Goal: Task Accomplishment & Management: Use online tool/utility

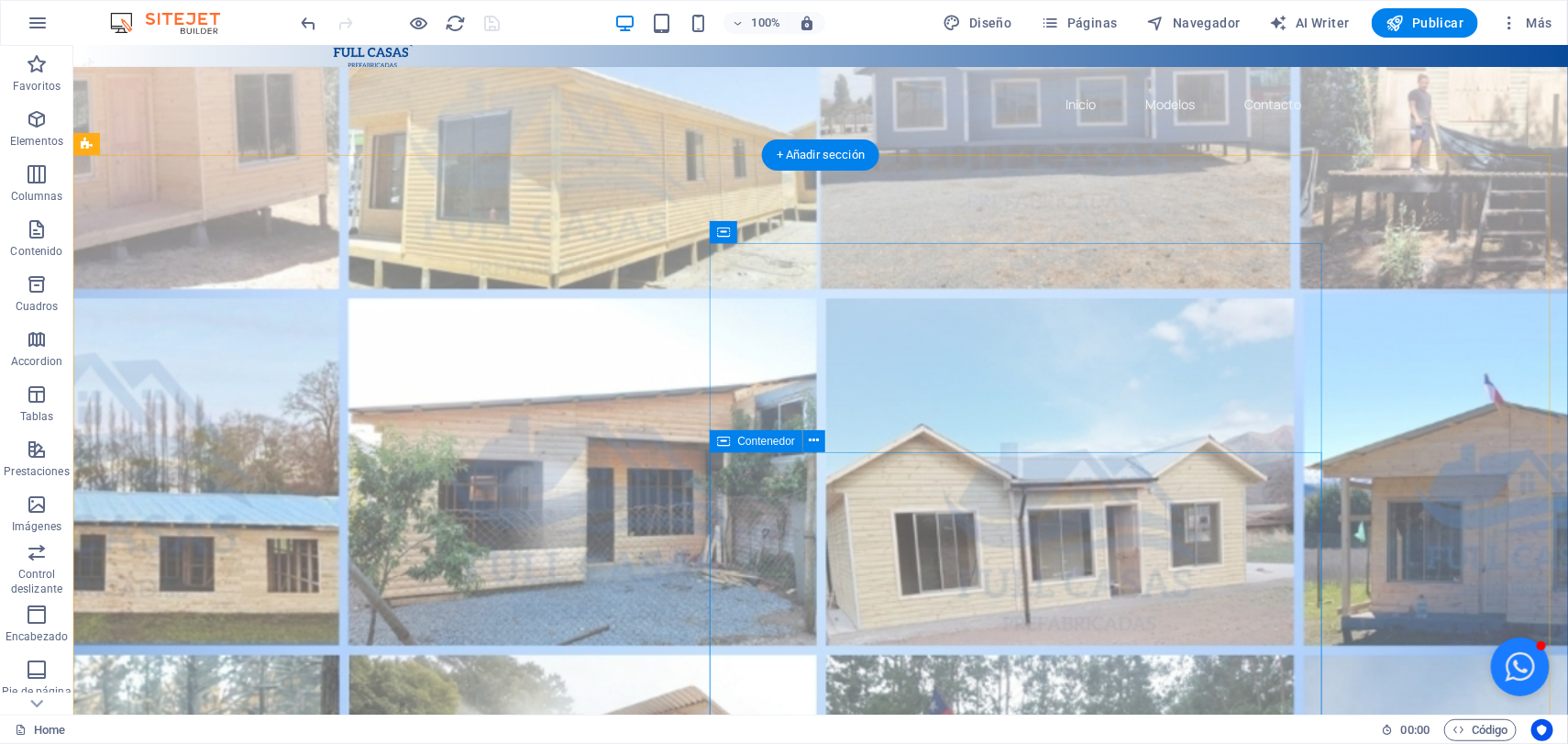
scroll to position [344, 0]
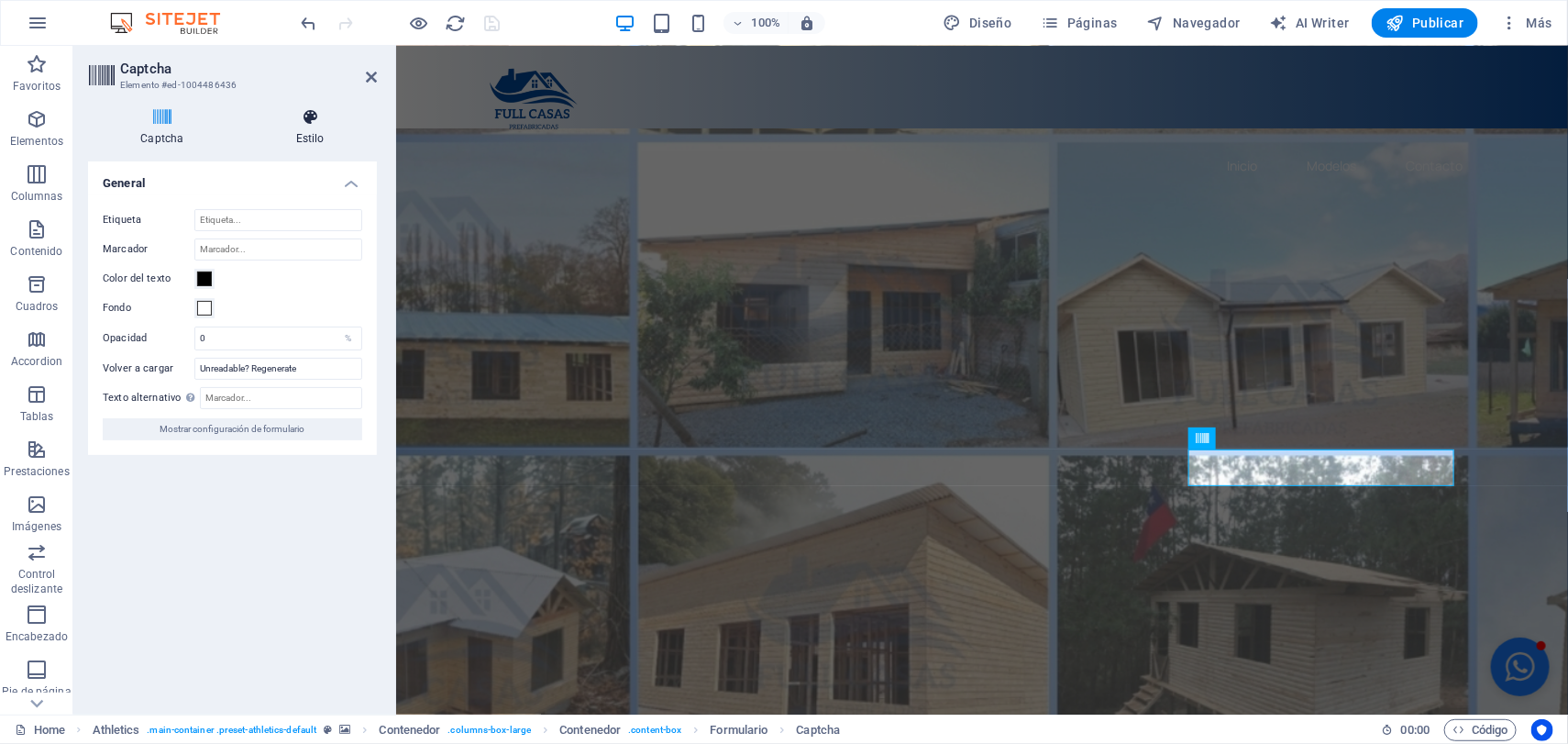
click at [324, 129] on h4 "Estilo" at bounding box center [310, 127] width 133 height 39
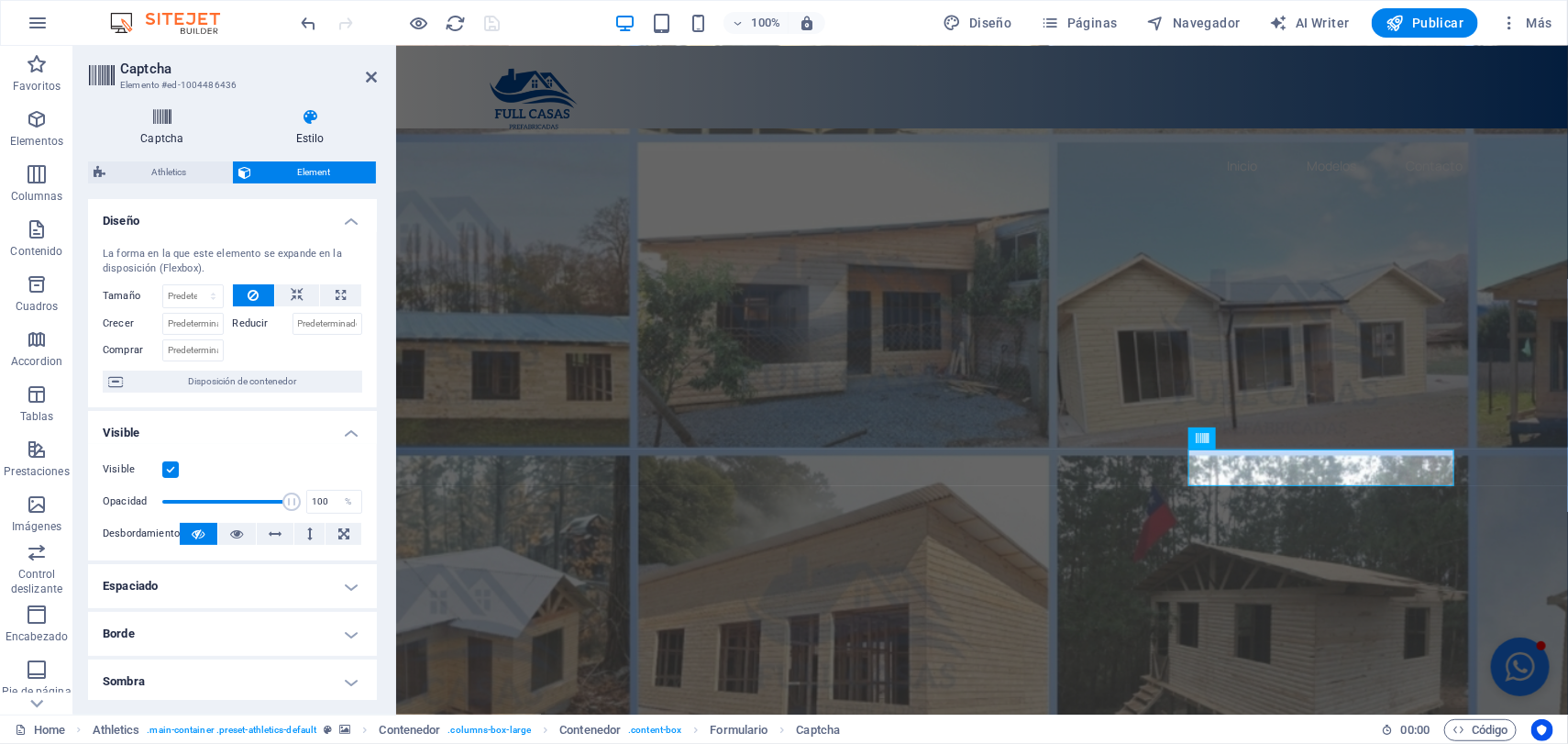
click at [150, 134] on h4 "Captcha" at bounding box center [166, 127] width 156 height 39
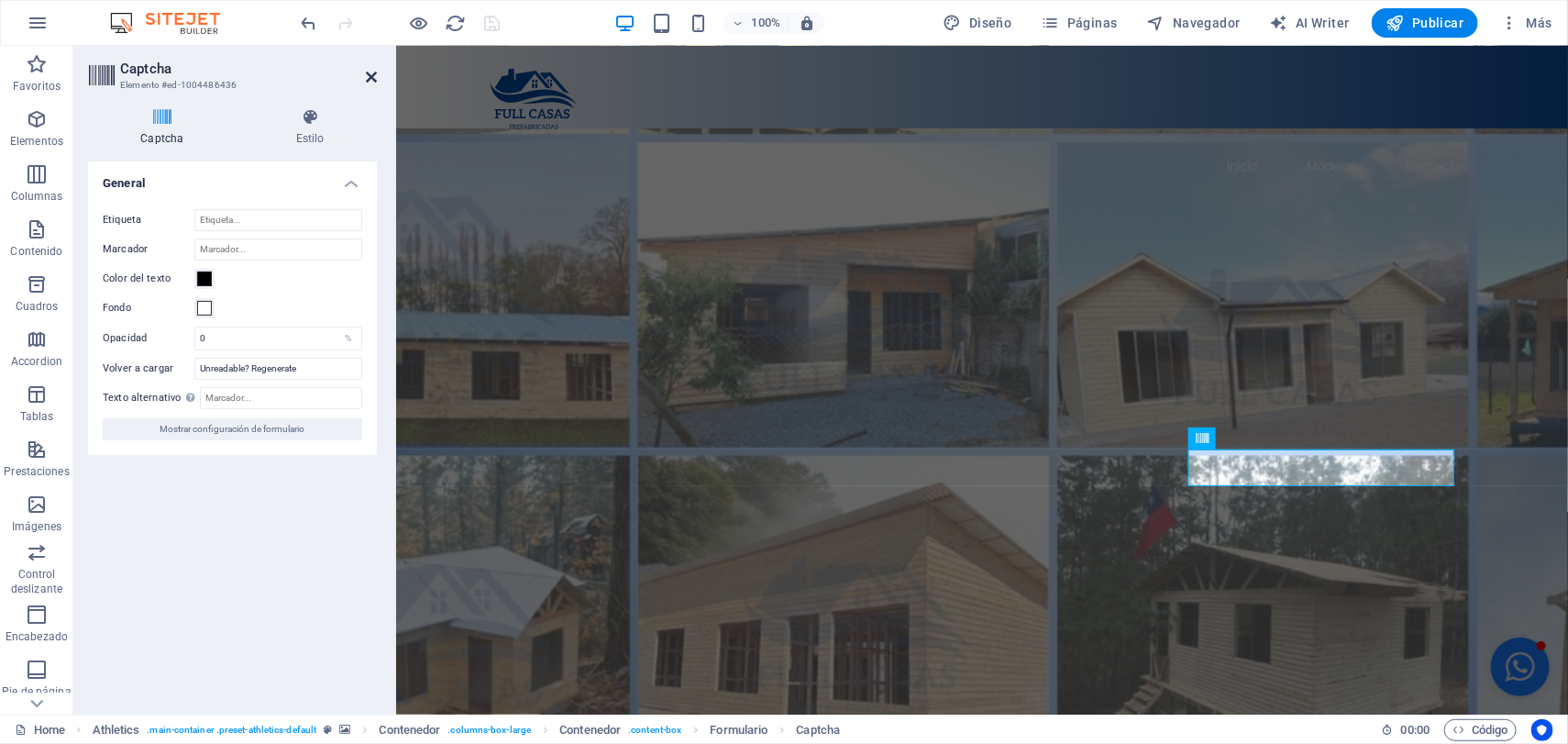
click at [376, 78] on icon at bounding box center [372, 76] width 11 height 14
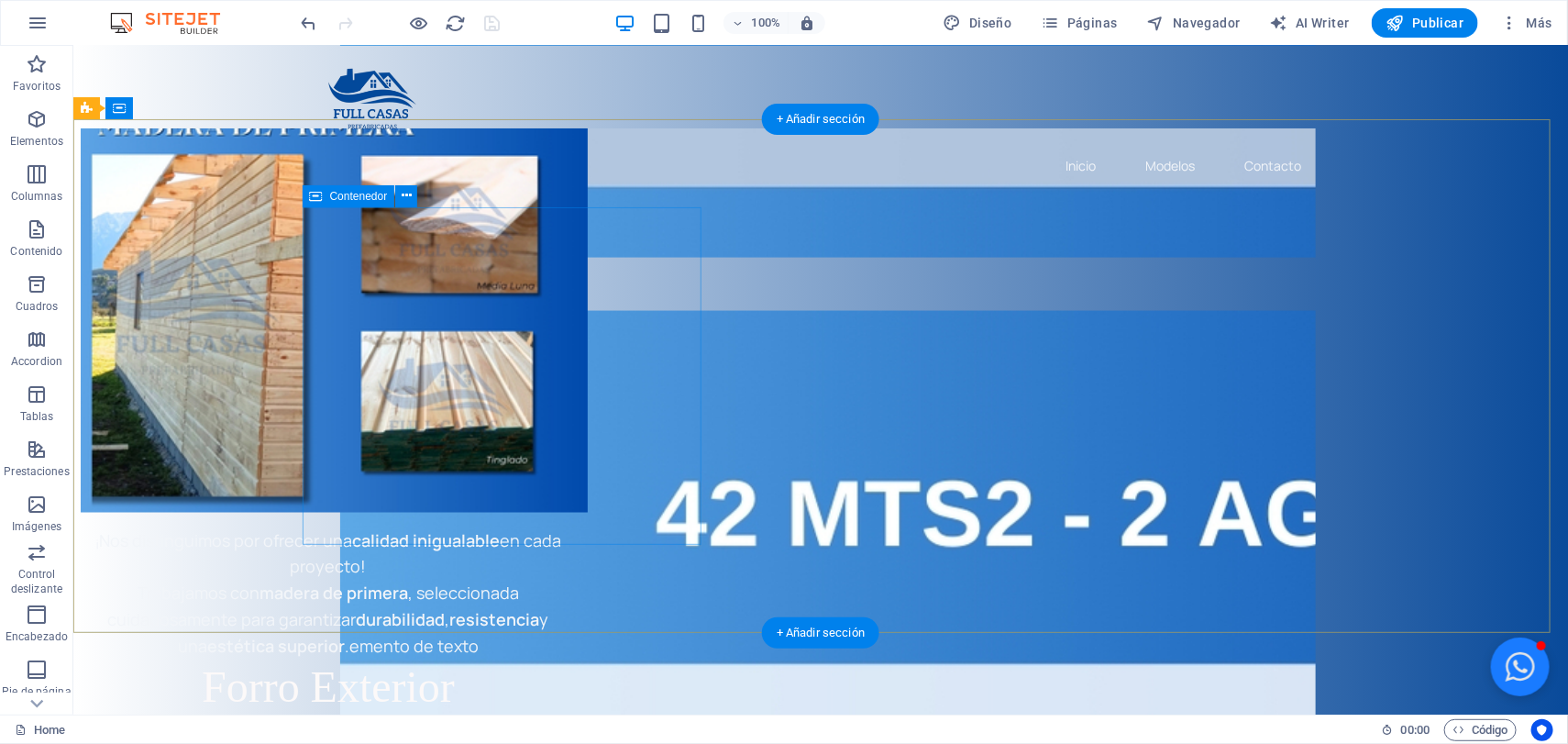
scroll to position [4483, 0]
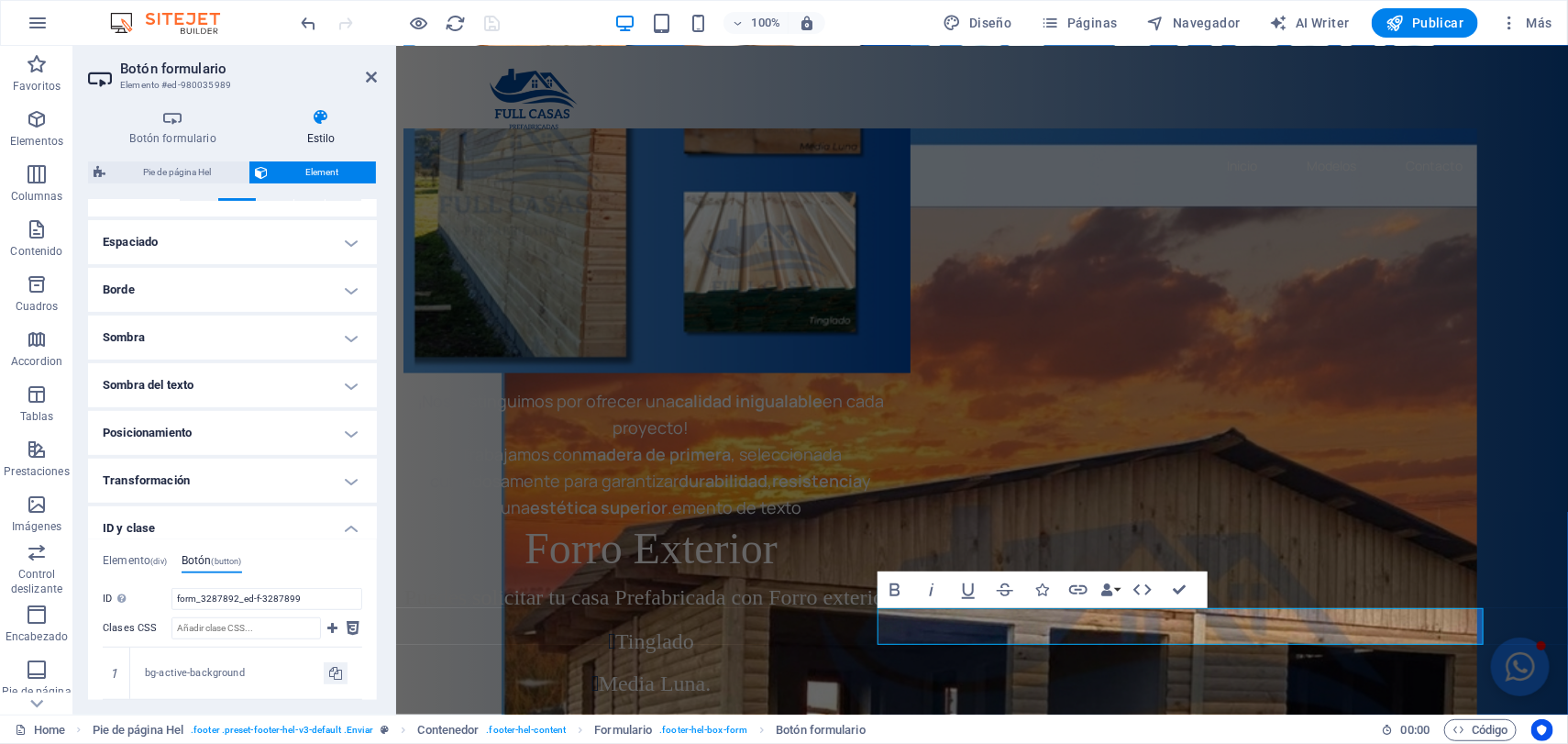
scroll to position [573, 0]
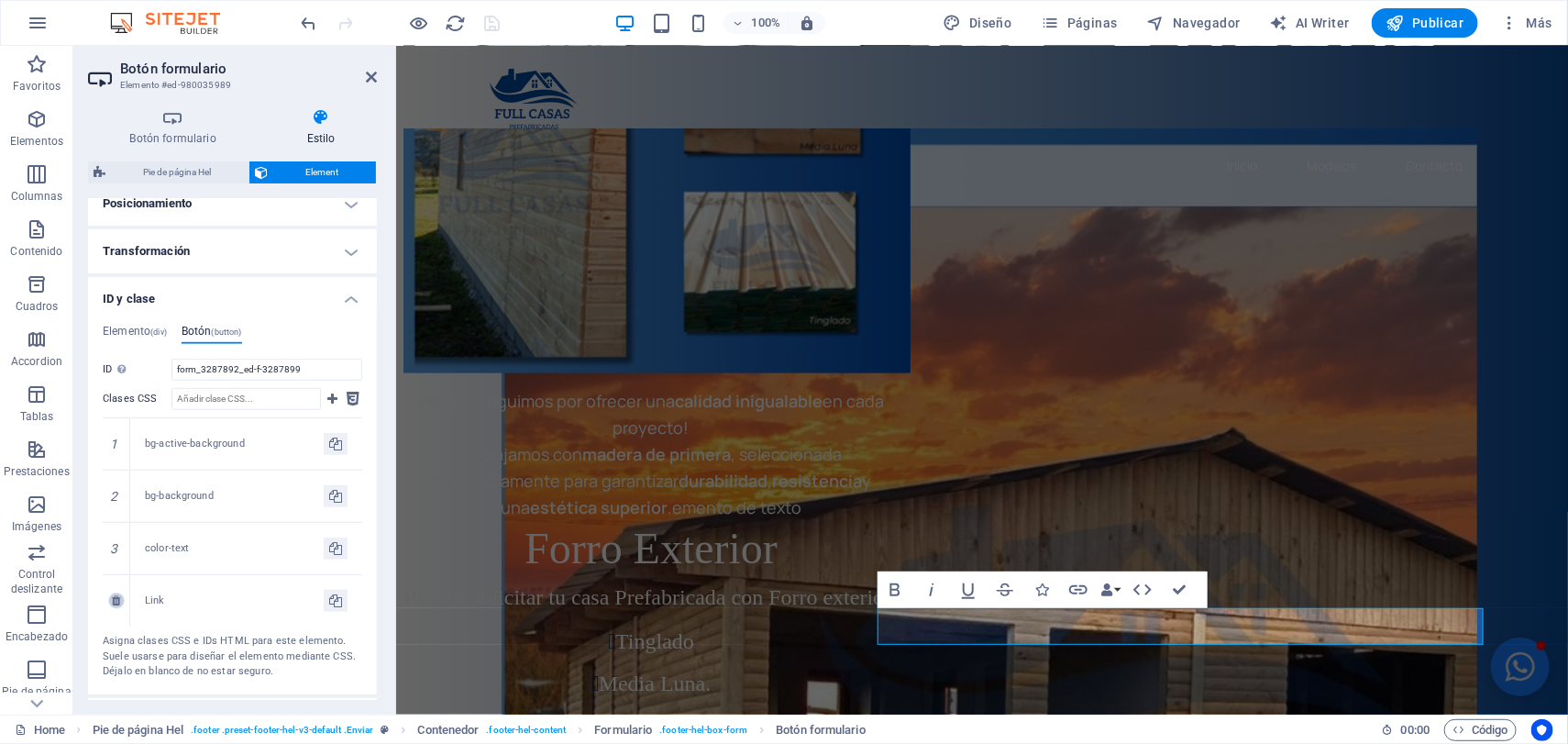
click at [117, 597] on icon at bounding box center [116, 601] width 9 height 11
click at [114, 601] on icon at bounding box center [116, 601] width 9 height 11
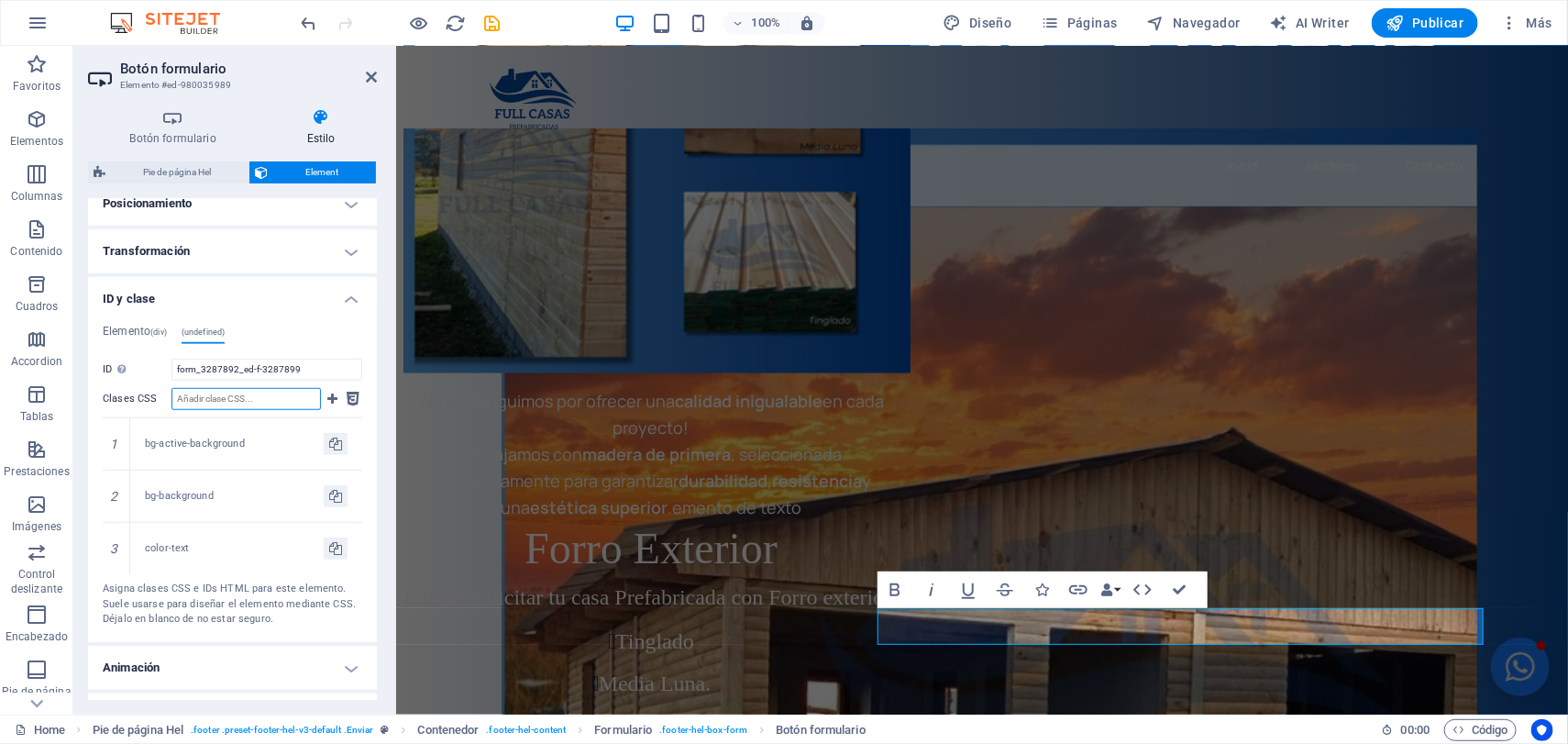
click at [273, 399] on input "Clases CSS" at bounding box center [247, 399] width 150 height 22
drag, startPoint x: 371, startPoint y: 73, endPoint x: 298, endPoint y: 33, distance: 83.2
click at [371, 73] on icon at bounding box center [372, 76] width 11 height 14
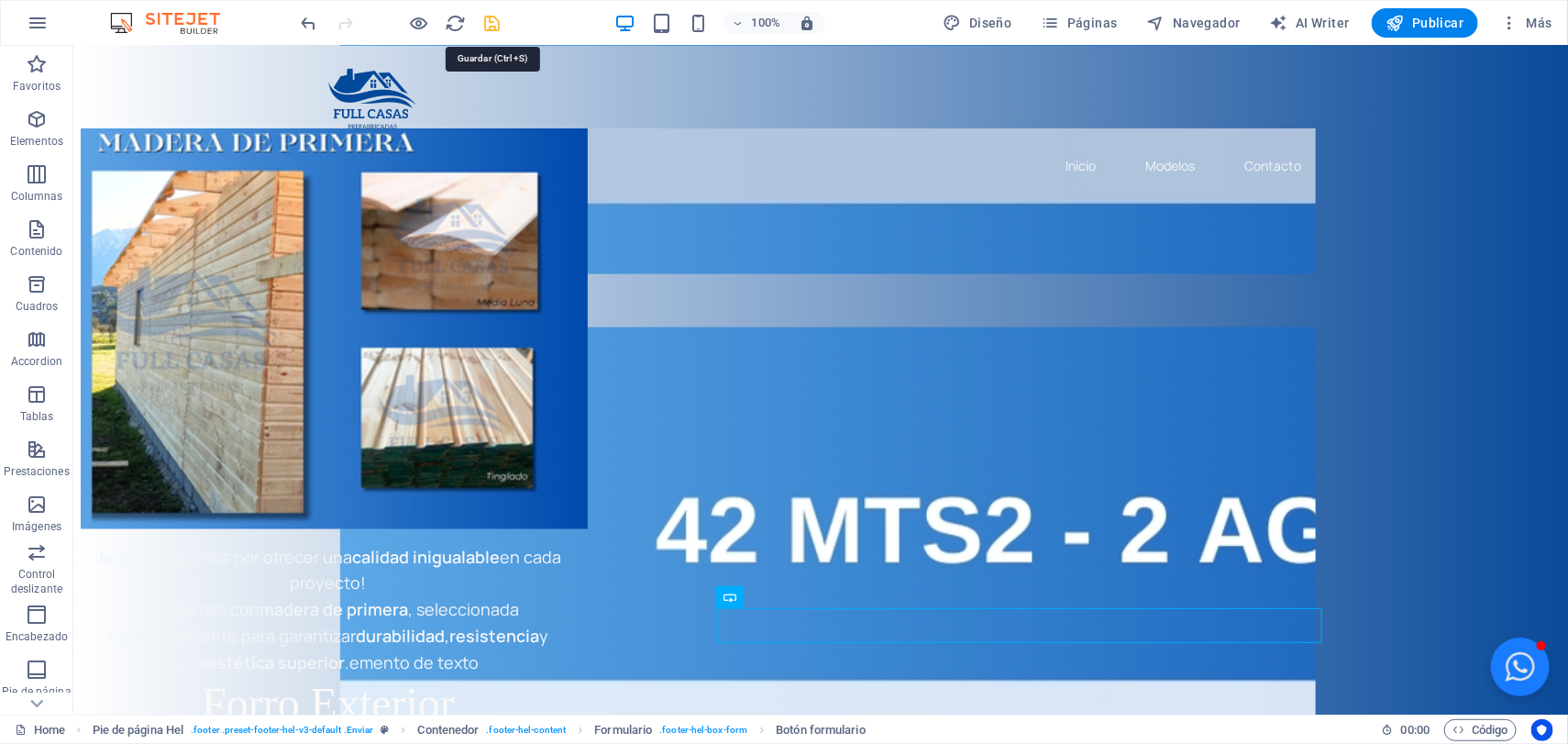
click at [493, 28] on icon "save" at bounding box center [492, 24] width 21 height 21
checkbox input "false"
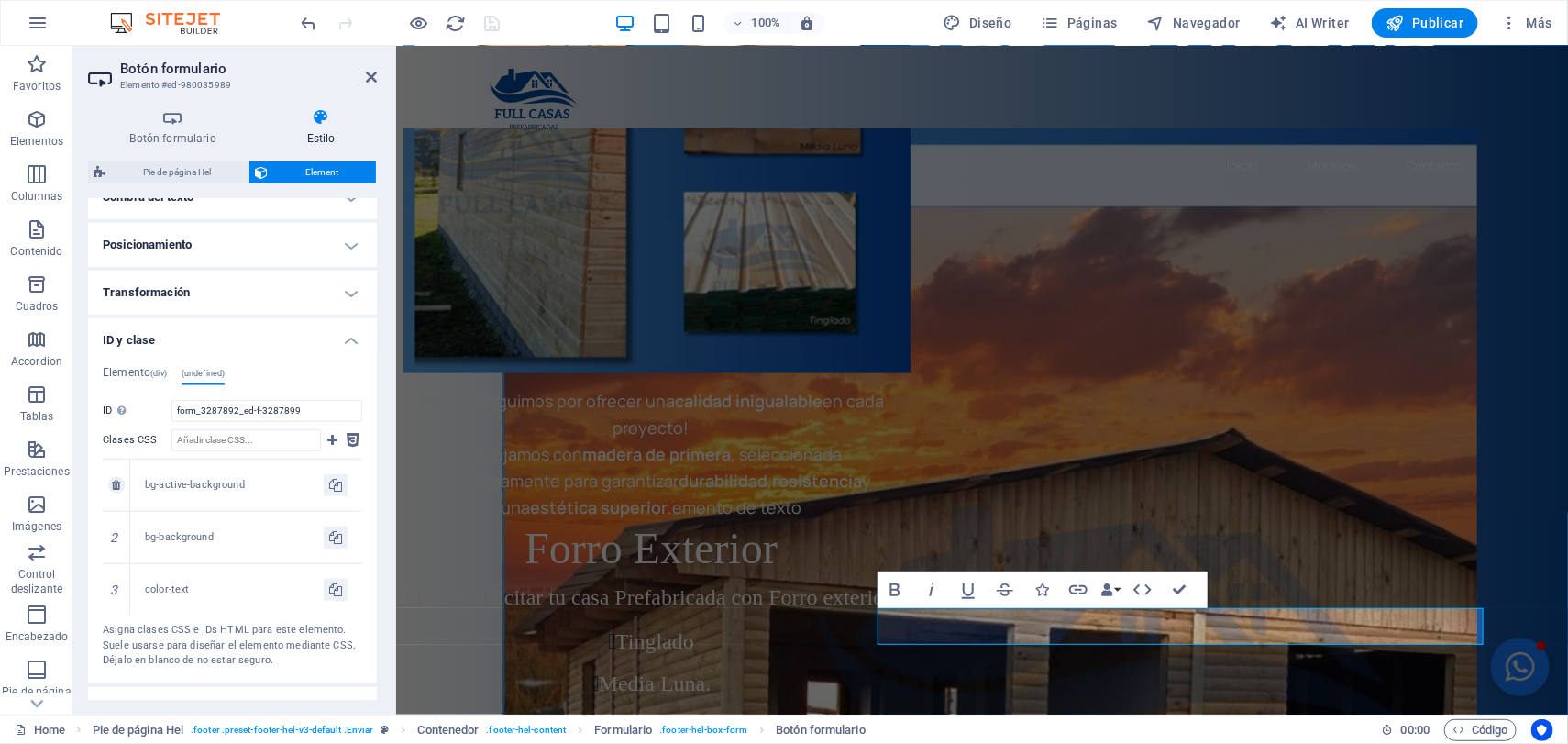
scroll to position [573, 0]
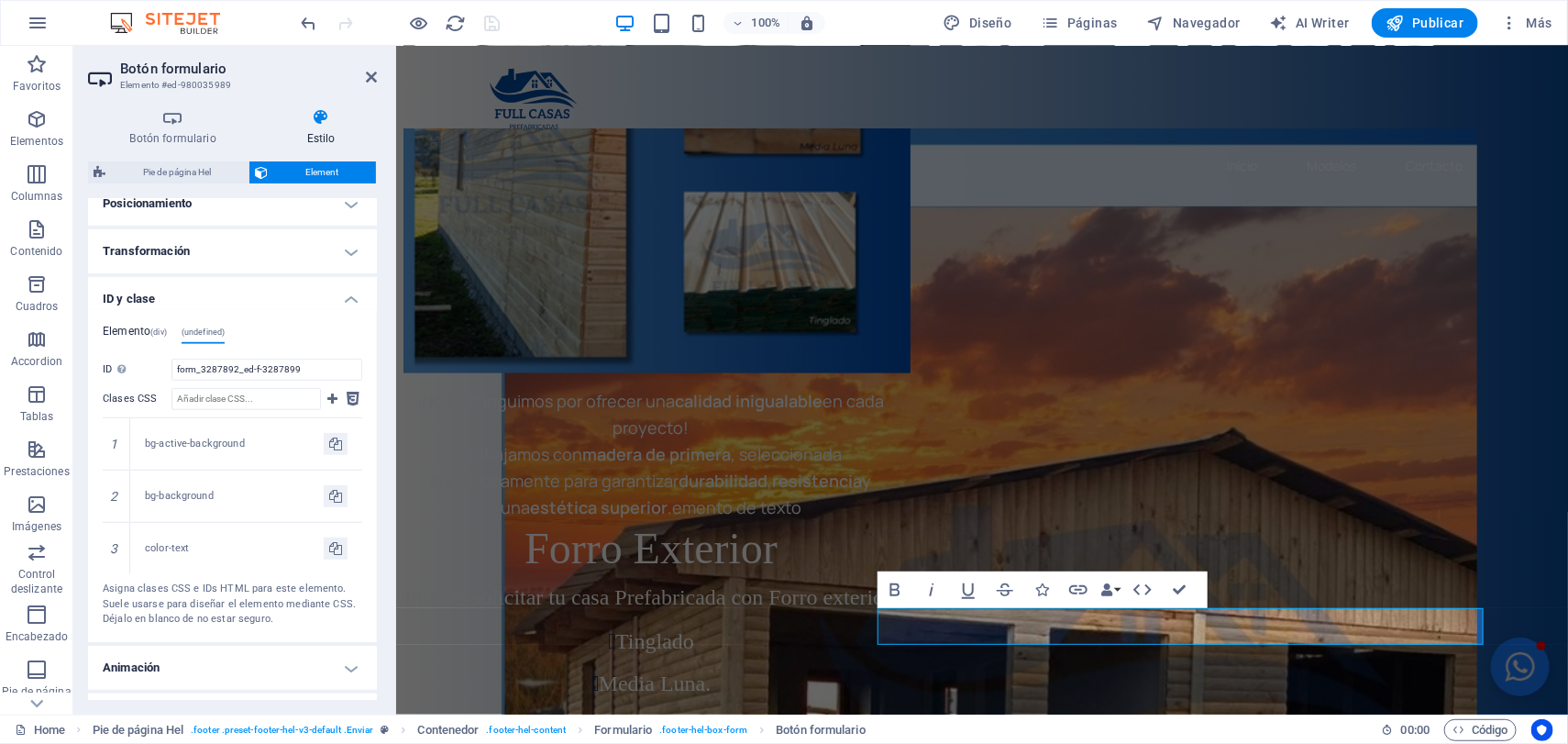
click at [153, 330] on span "(div)" at bounding box center [158, 332] width 16 height 9
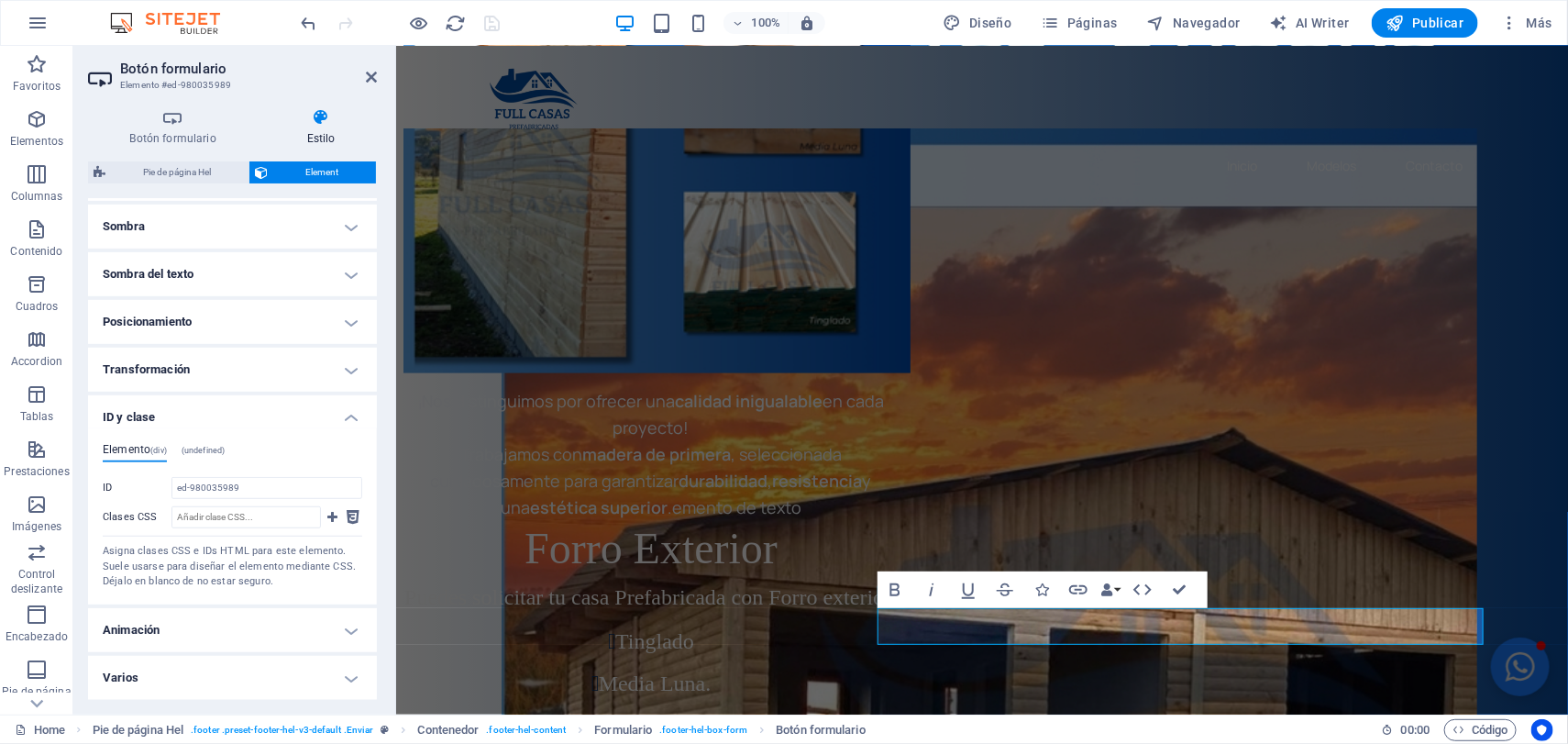
scroll to position [453, 0]
click at [129, 453] on h4 "Elemento (div)" at bounding box center [135, 456] width 65 height 20
click at [227, 496] on input "ed-980035989" at bounding box center [267, 491] width 191 height 22
click at [227, 490] on input "ed-980035989" at bounding box center [267, 491] width 191 height 22
click at [231, 485] on input "ed-980035989" at bounding box center [267, 491] width 191 height 22
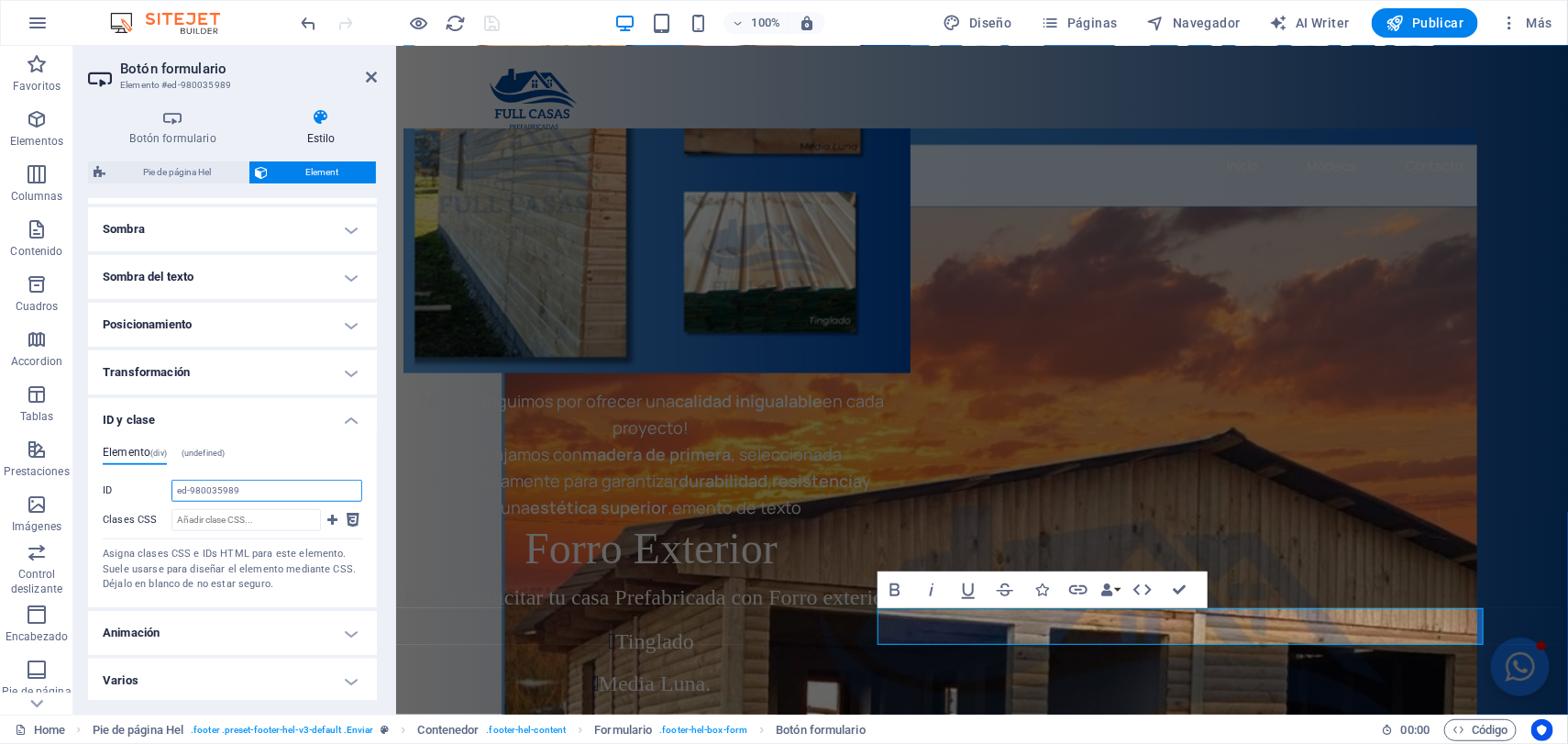
click at [236, 486] on input "ed-980035989" at bounding box center [267, 491] width 191 height 22
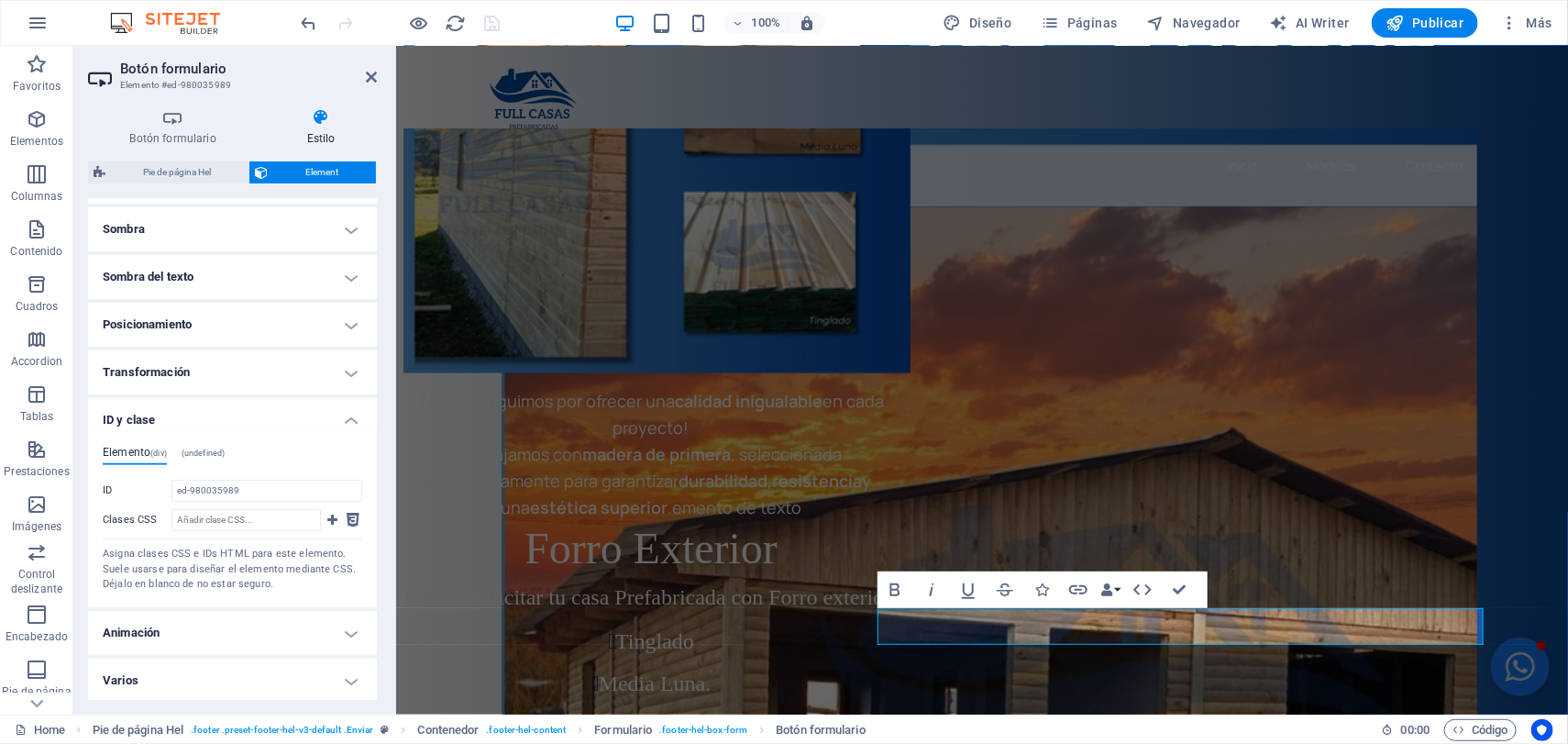
click at [204, 450] on span "(undefined)" at bounding box center [203, 454] width 44 height 9
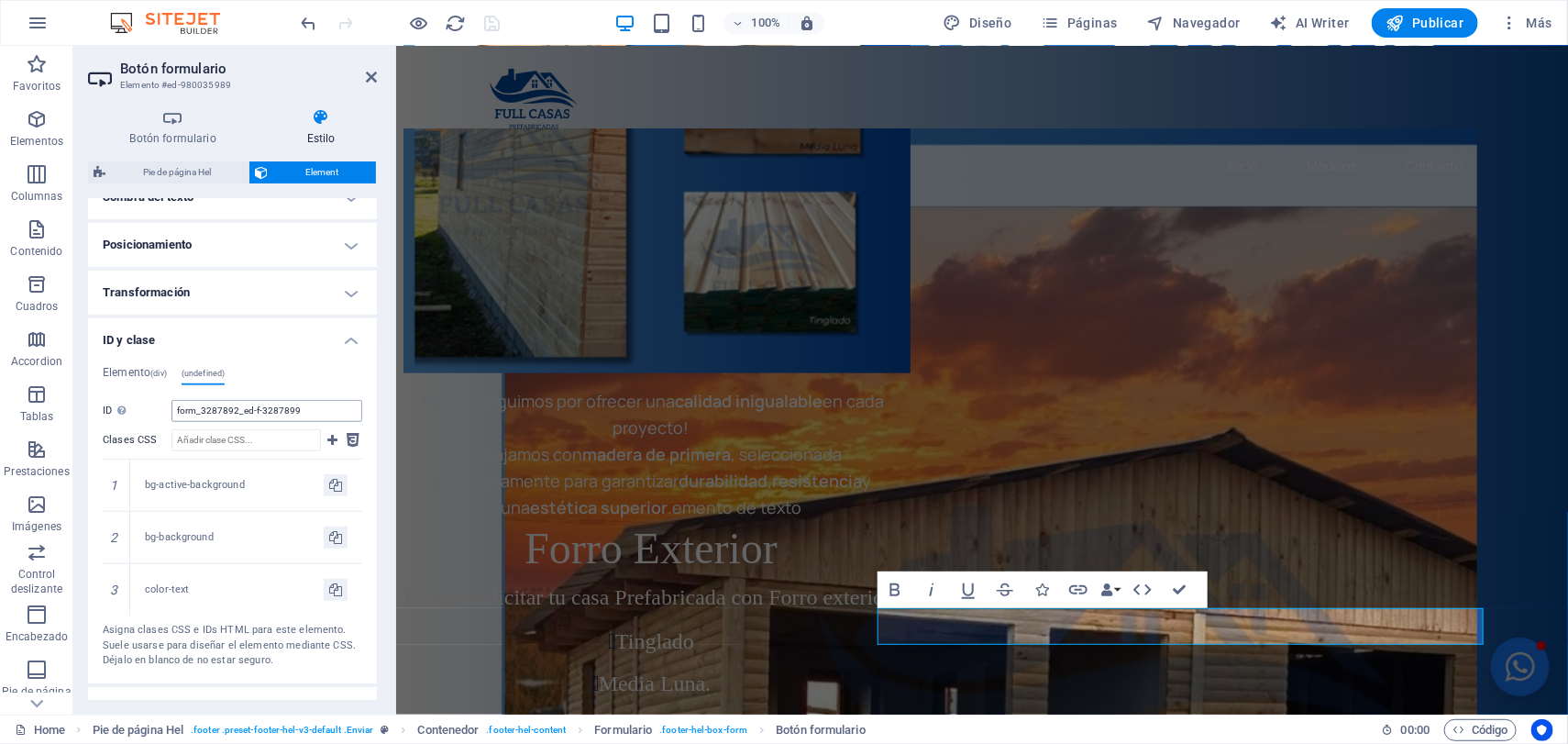
scroll to position [567, 0]
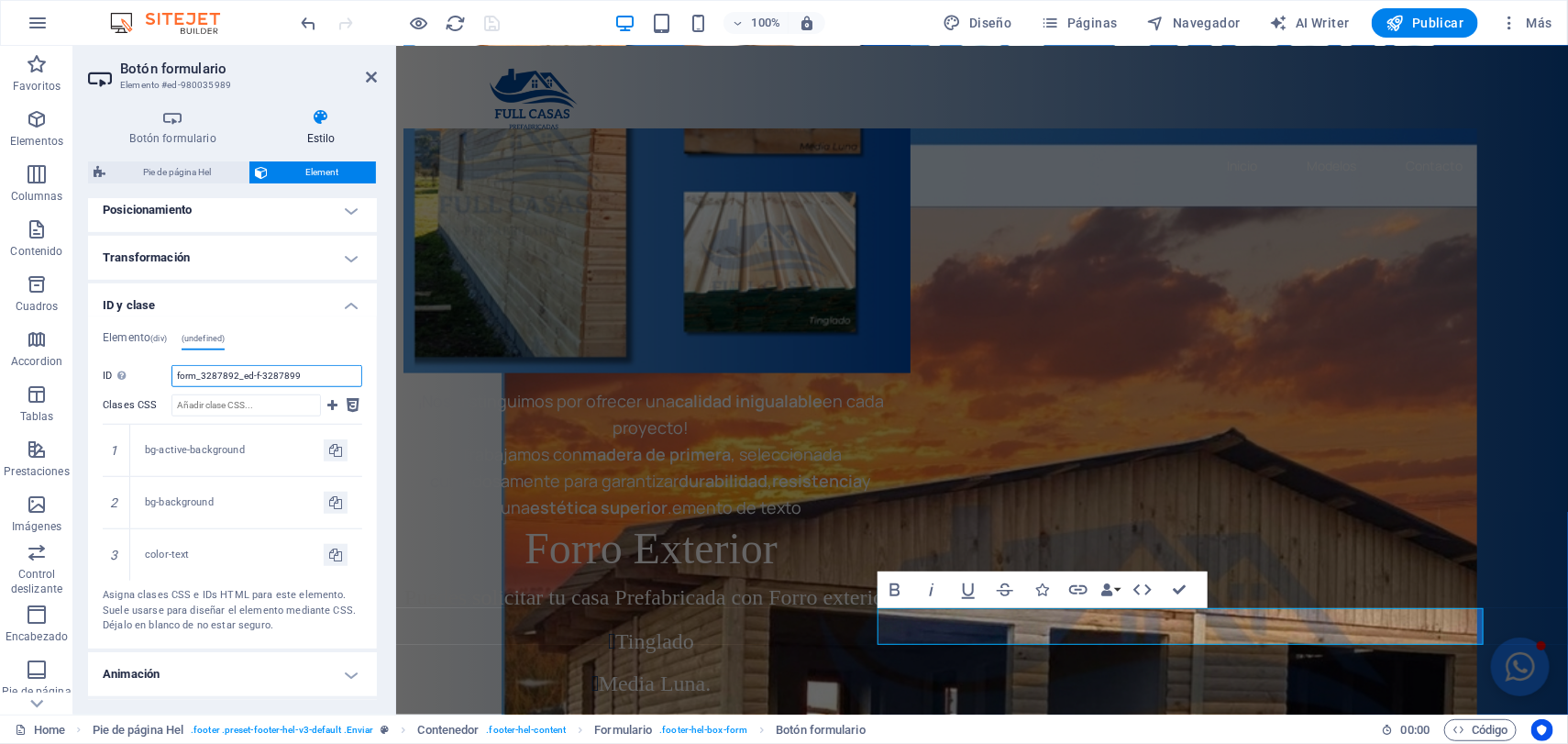
drag, startPoint x: 307, startPoint y: 373, endPoint x: 132, endPoint y: 404, distance: 177.7
click at [132, 404] on div "ID No se aceptan espacios ni caracteres especiales (excepto "-" o "_") form_328…" at bounding box center [232, 499] width 260 height 269
paste input "href="mailto:[EMAIL_ADDRESS][DOMAIN_NAME]">contactame</a>"
type input "href="mailto:[EMAIL_ADDRESS][DOMAIN_NAME]">contactame</a>"
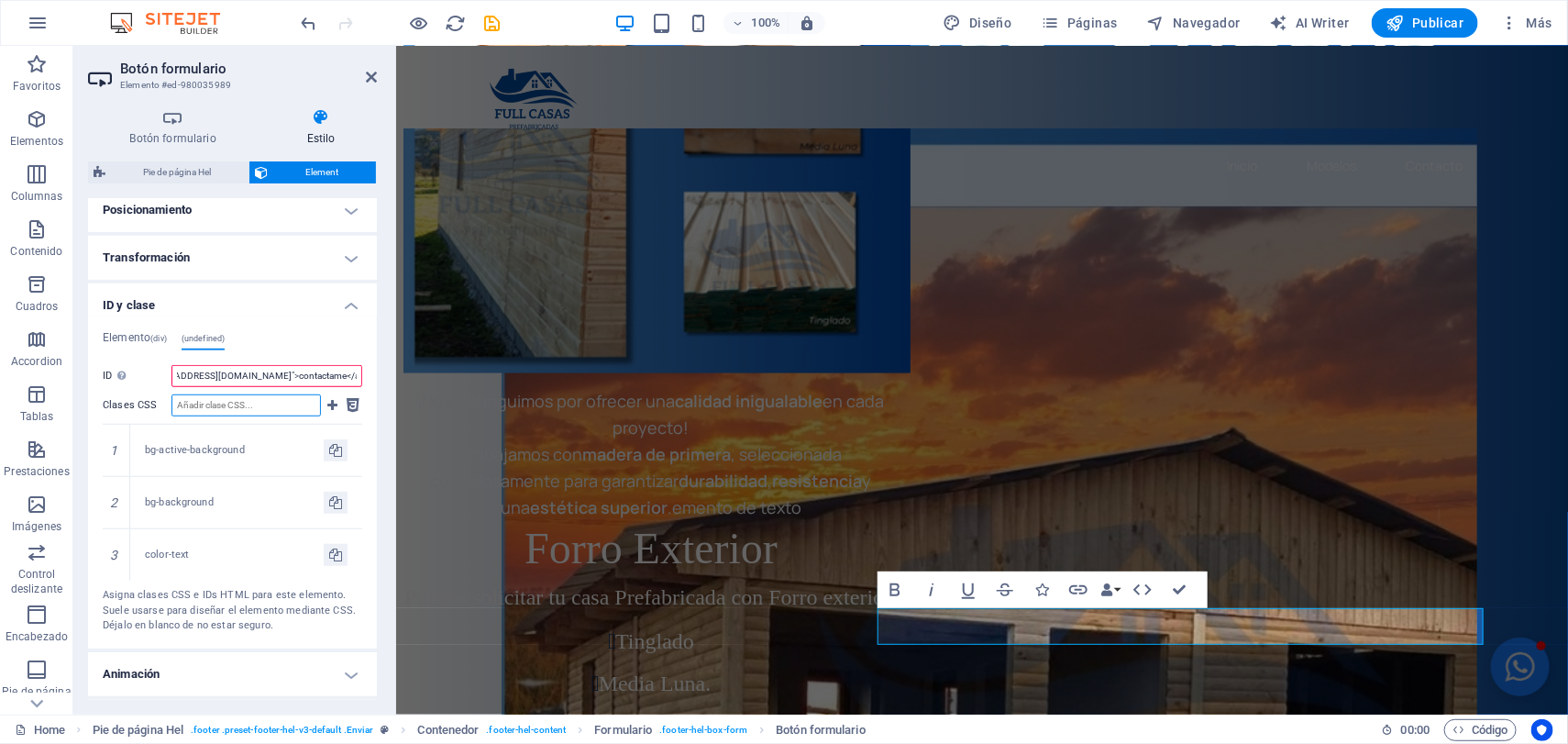
scroll to position [0, 0]
click at [240, 403] on input "Clases CSS" at bounding box center [247, 405] width 150 height 22
type input "Enviar"
click at [324, 405] on button at bounding box center [332, 405] width 15 height 22
type input "form_3287892_ed-f-3287899"
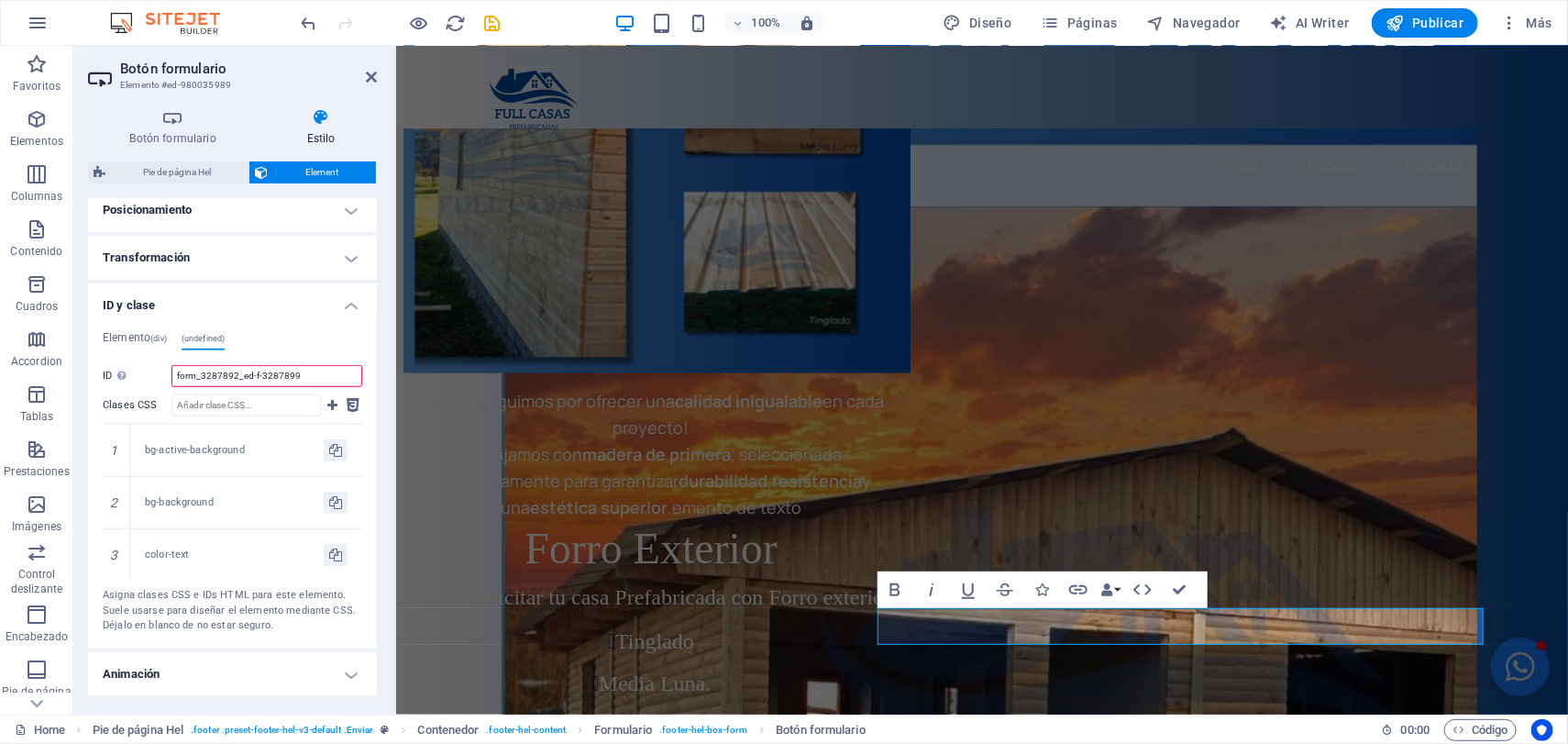
drag, startPoint x: 309, startPoint y: 374, endPoint x: 162, endPoint y: 385, distance: 147.4
click at [162, 385] on div "ID No se aceptan espacios ni caracteres especiales (excepto "-" o "_") form_328…" at bounding box center [232, 376] width 260 height 22
paste input "href="mailto:[EMAIL_ADDRESS][DOMAIN_NAME]">contactame</a>"
type input "href="mailto:[EMAIL_ADDRESS][DOMAIN_NAME]">contactame</a>"
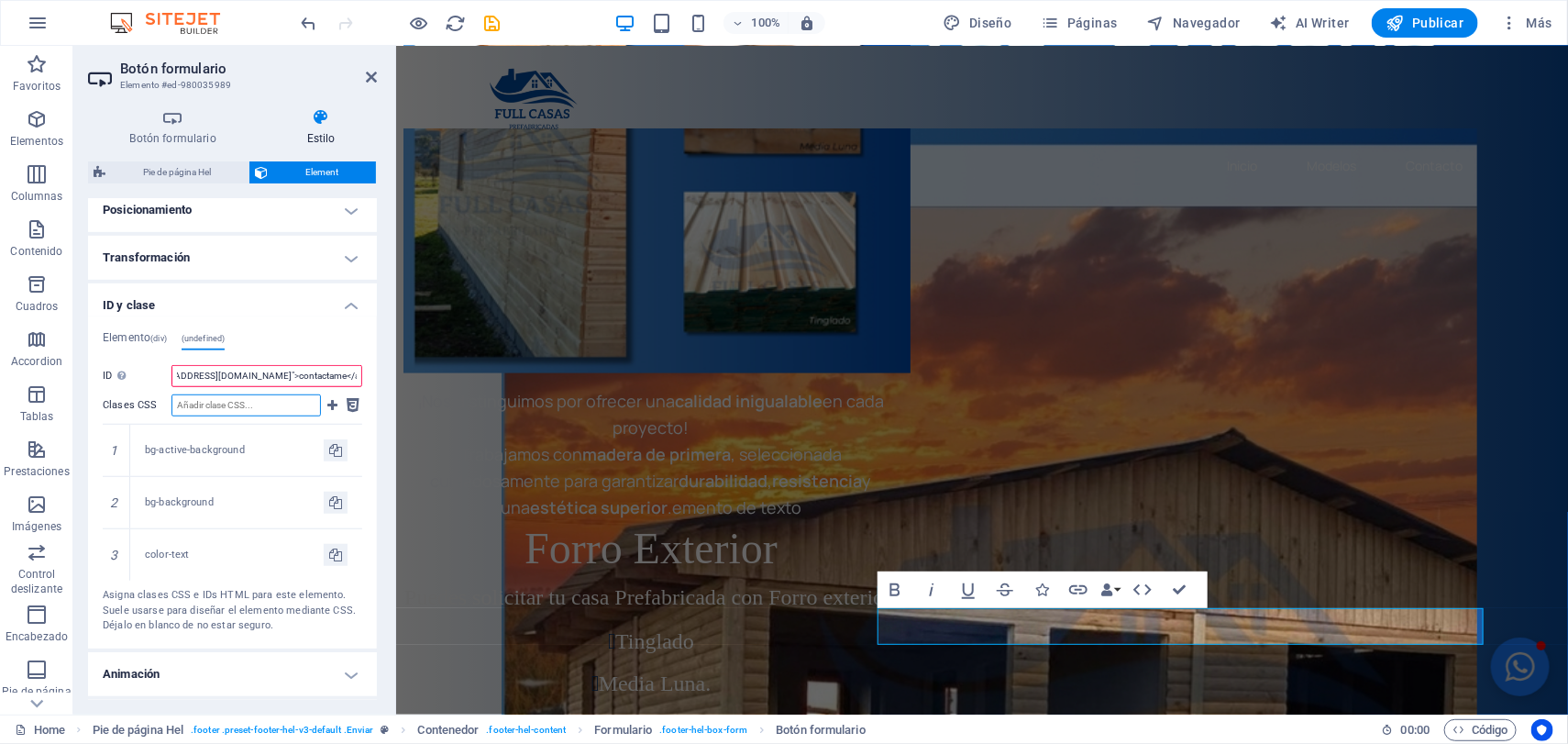
click at [249, 402] on input "Clases CSS" at bounding box center [247, 405] width 150 height 22
type input "link"
click at [332, 407] on icon at bounding box center [332, 405] width 10 height 22
type input "form_3287892_ed-f-3287899"
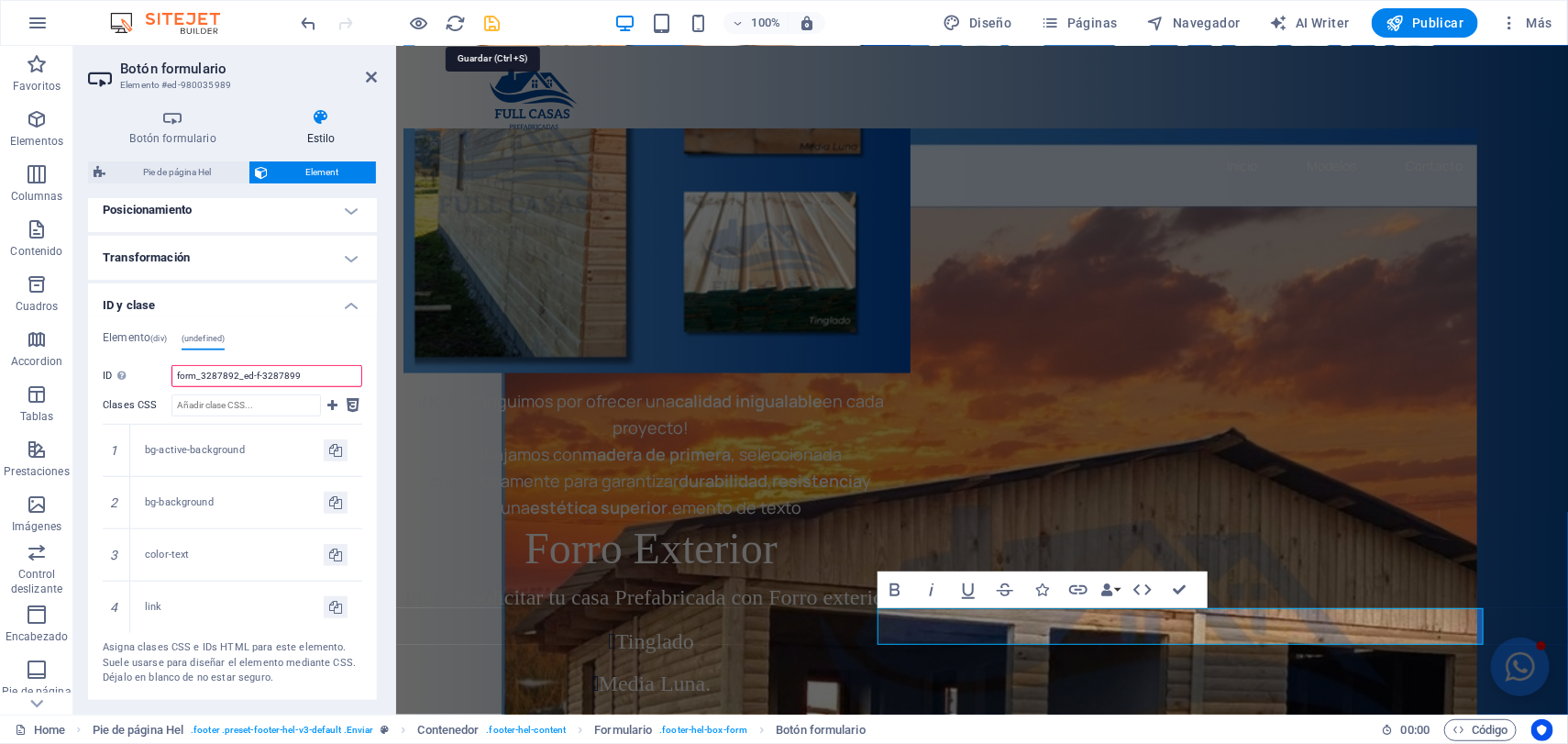
click at [496, 21] on icon "save" at bounding box center [492, 24] width 21 height 21
checkbox input "false"
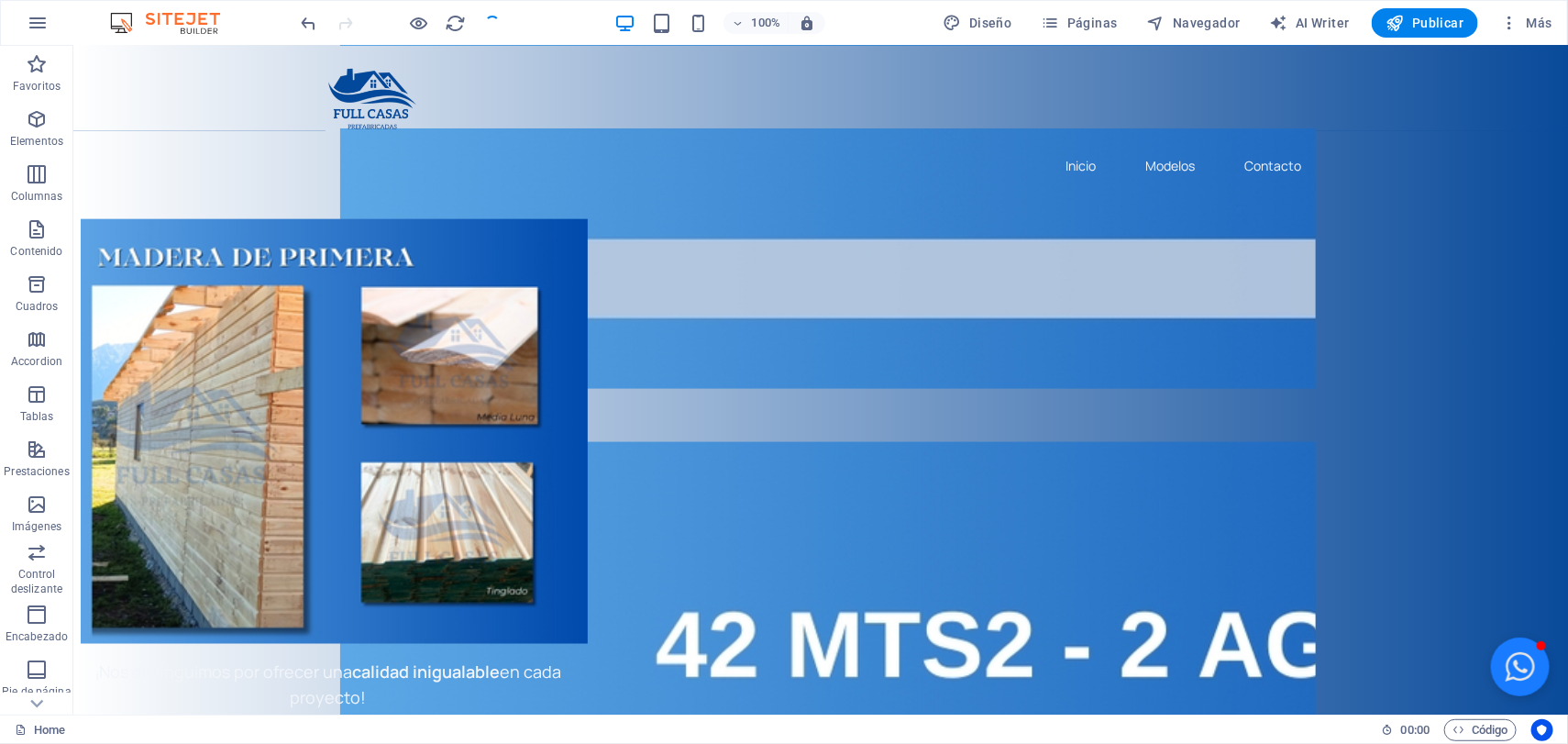
scroll to position [4483, 0]
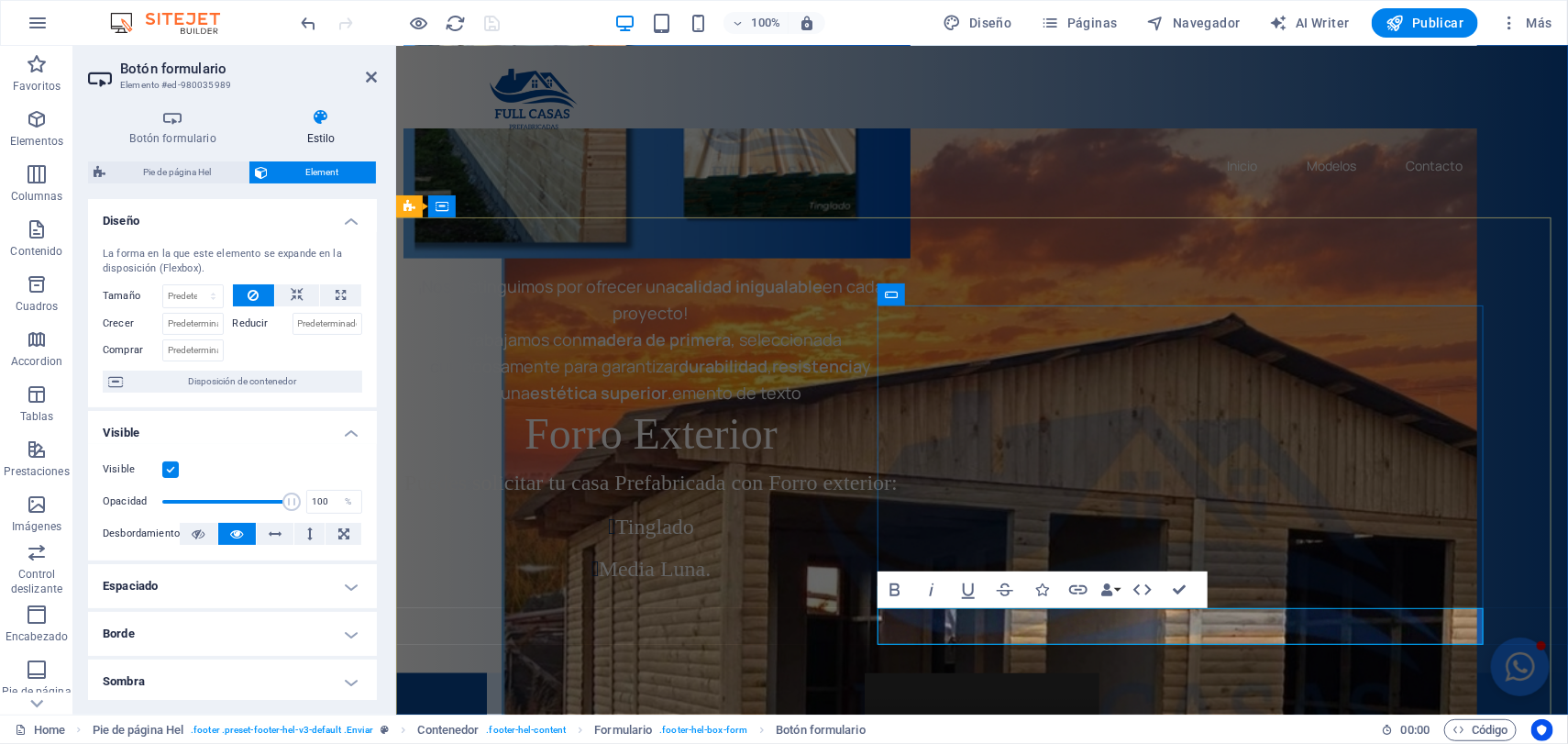
scroll to position [4368, 0]
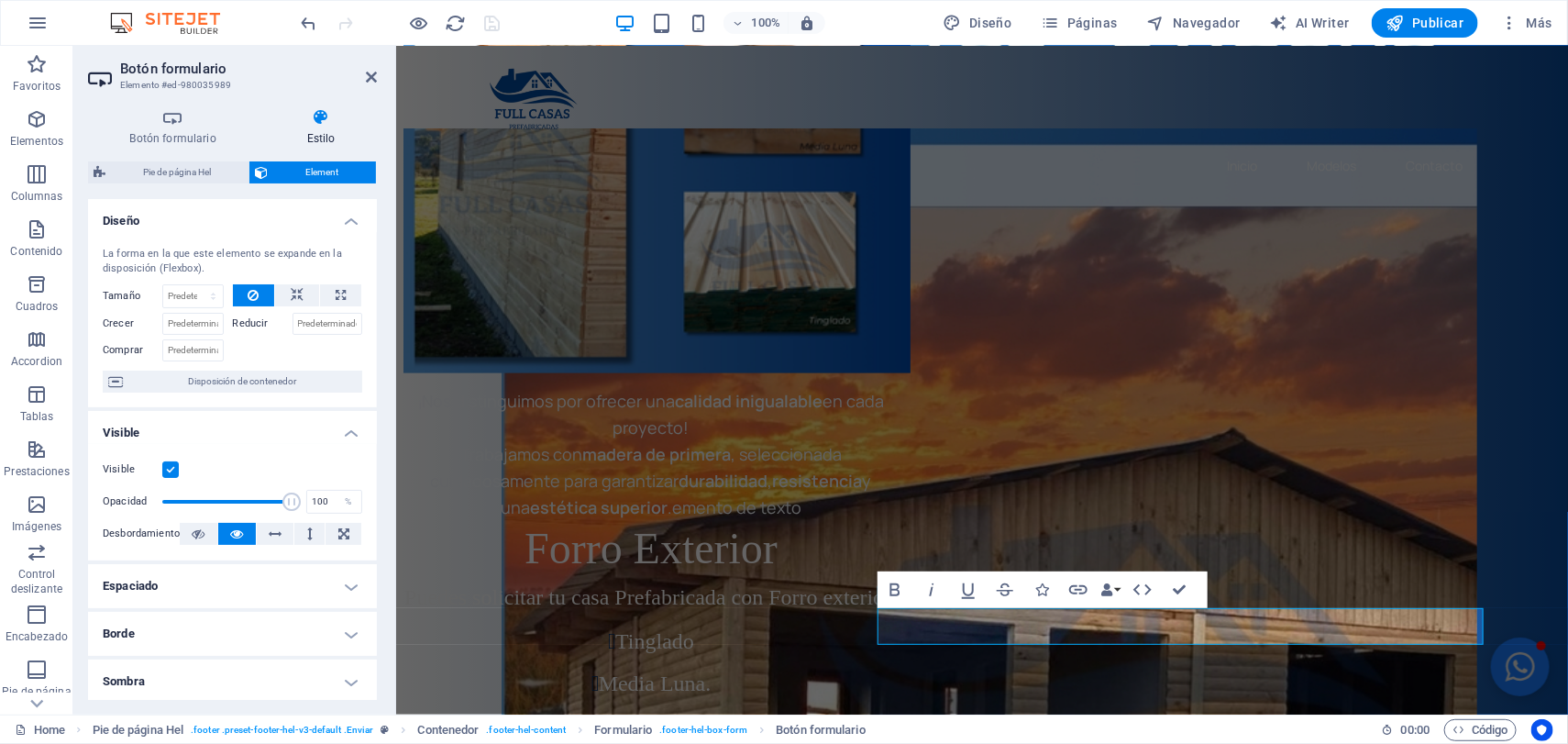
click at [334, 117] on icon at bounding box center [321, 117] width 112 height 18
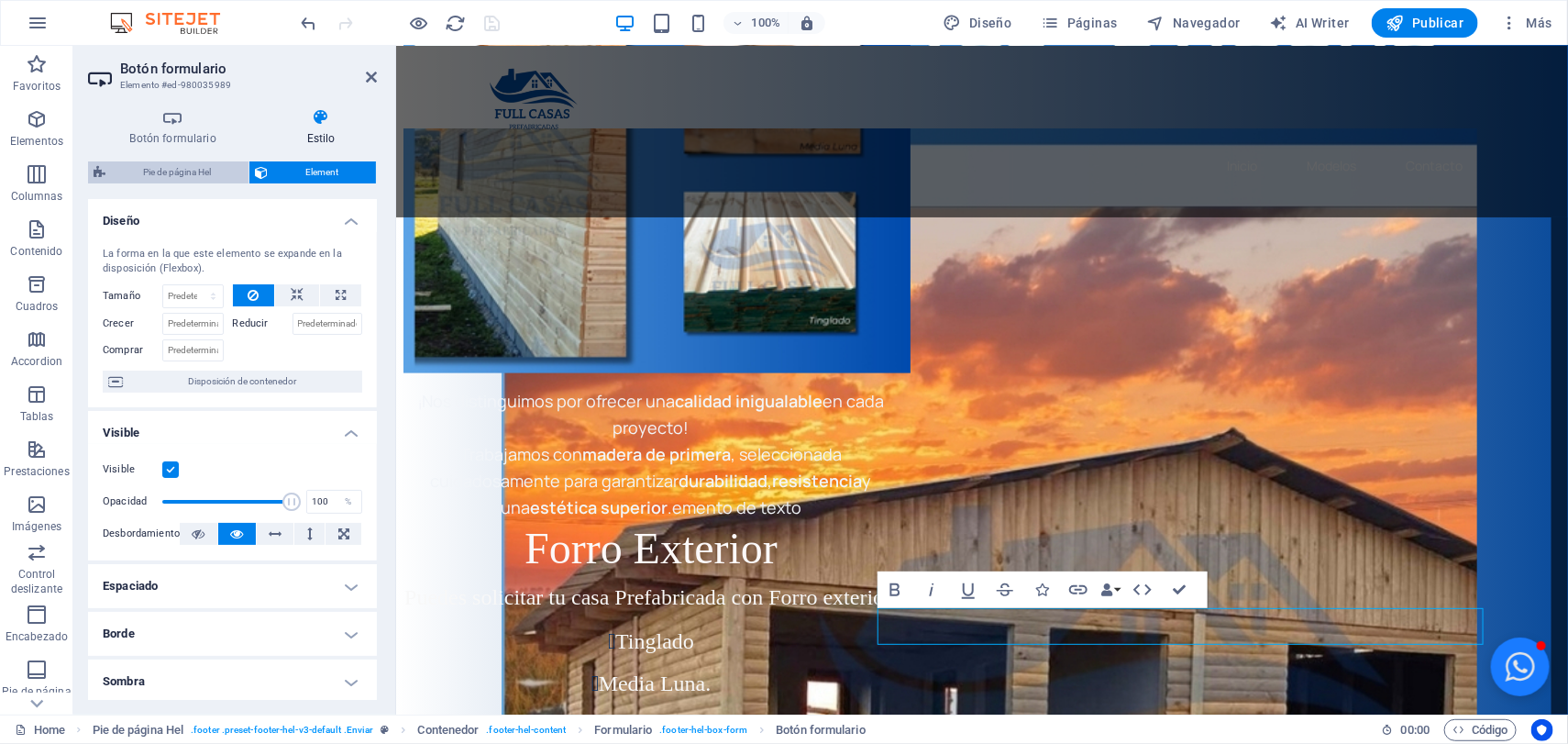
click at [211, 168] on span "Pie de página Hel" at bounding box center [176, 172] width 132 height 22
select select "%"
select select "rem"
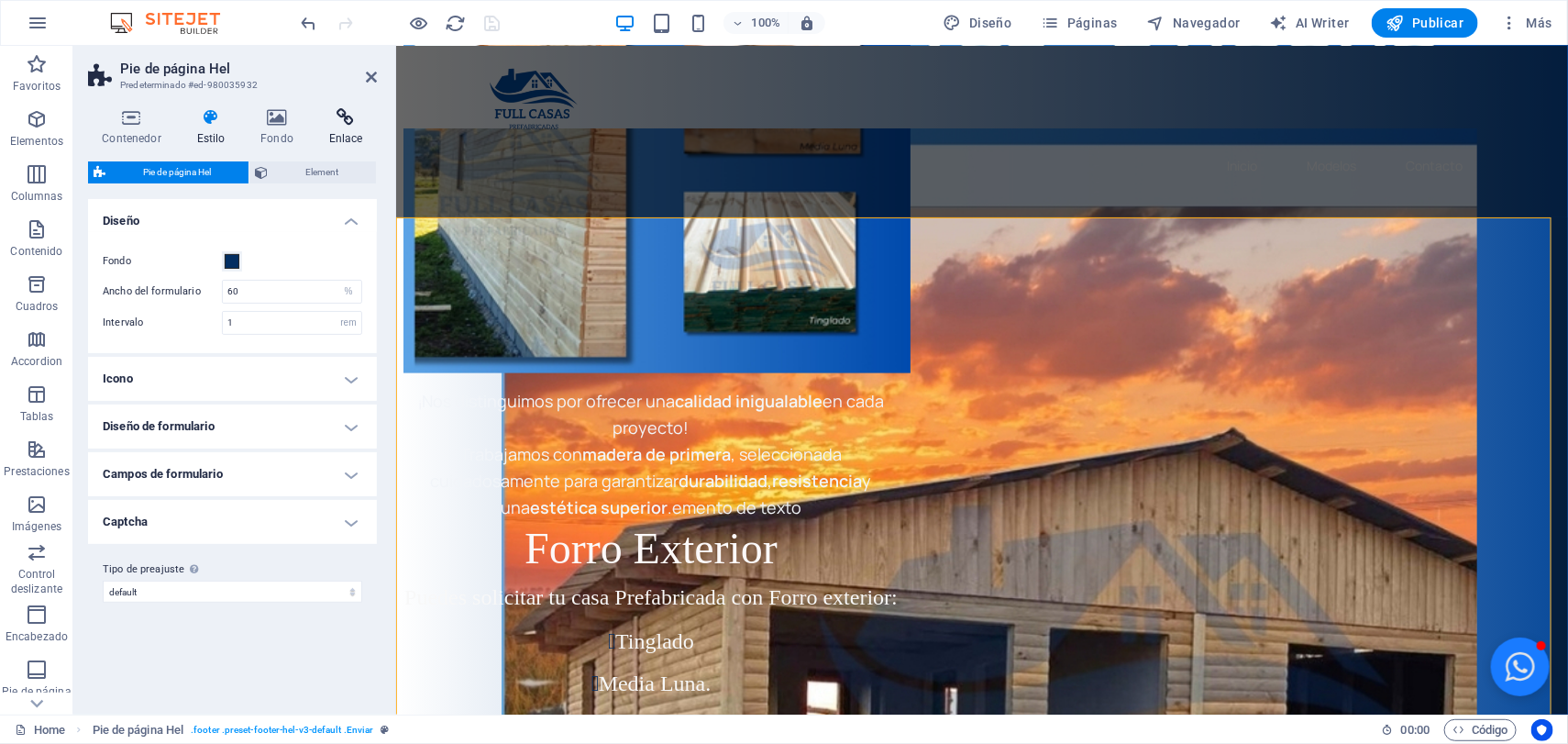
click at [338, 123] on icon at bounding box center [346, 117] width 63 height 18
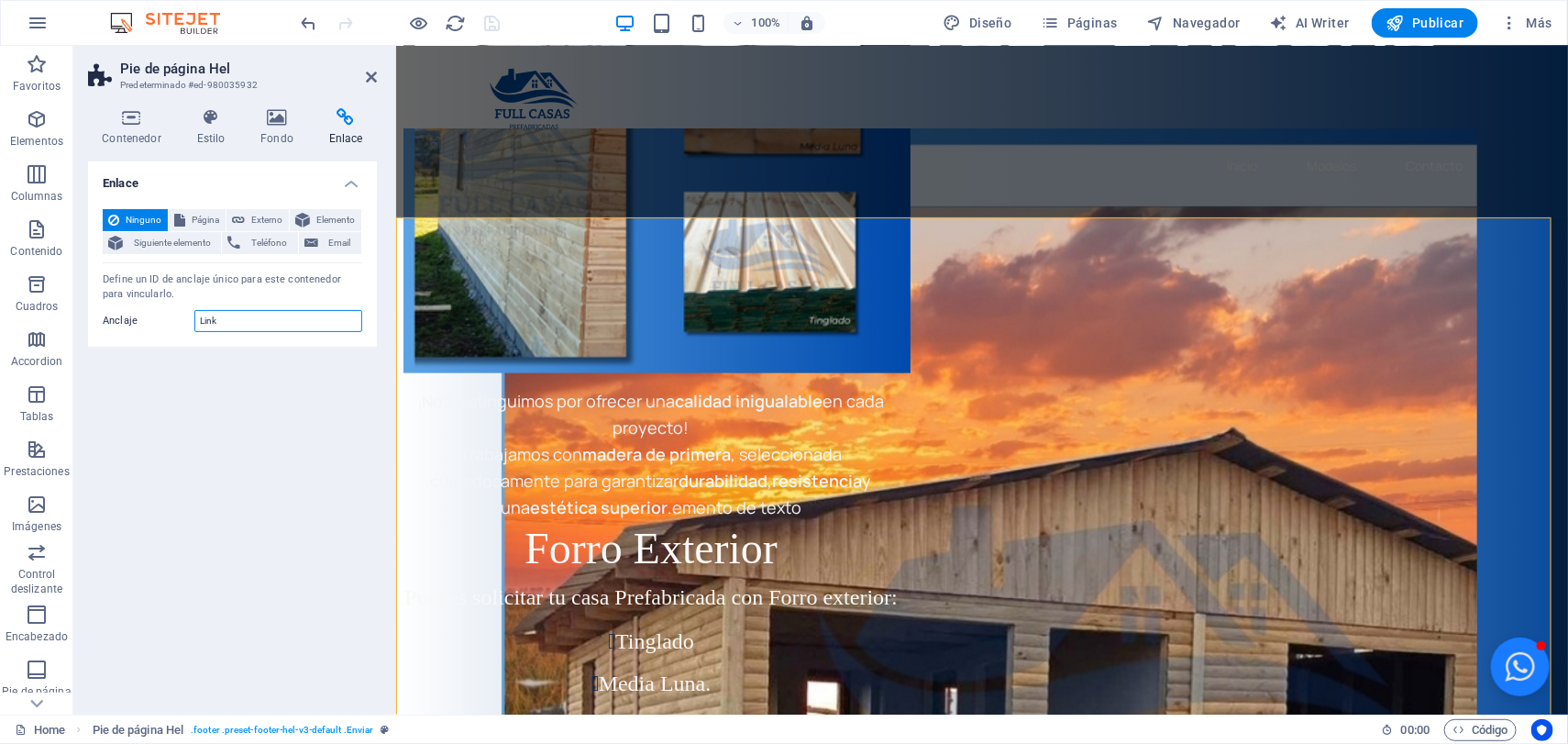
click at [284, 330] on input "Link" at bounding box center [278, 321] width 168 height 22
drag, startPoint x: 262, startPoint y: 321, endPoint x: 139, endPoint y: 344, distance: 125.1
click at [139, 345] on div "Ninguno Página Externo Elemento Siguiente elemento Teléfono Email Página Home A…" at bounding box center [232, 270] width 288 height 152
type input "link"
click at [498, 20] on icon "save" at bounding box center [492, 24] width 21 height 21
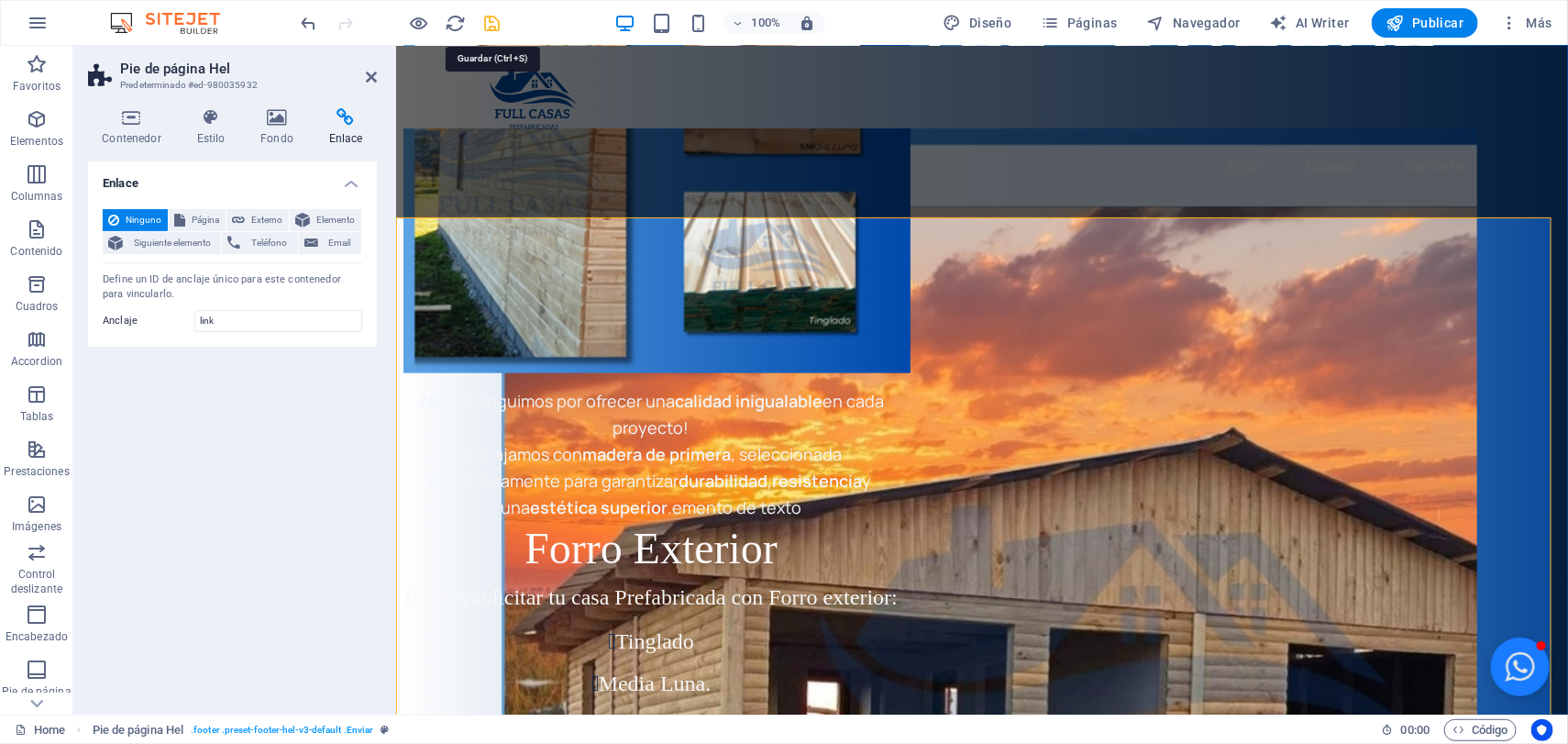
checkbox input "false"
